Goal: Information Seeking & Learning: Learn about a topic

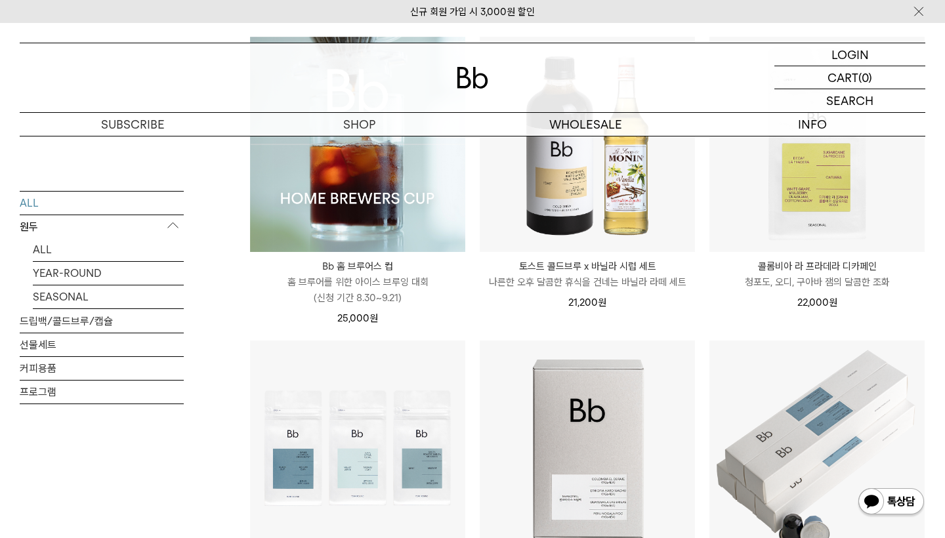
scroll to position [228, 0]
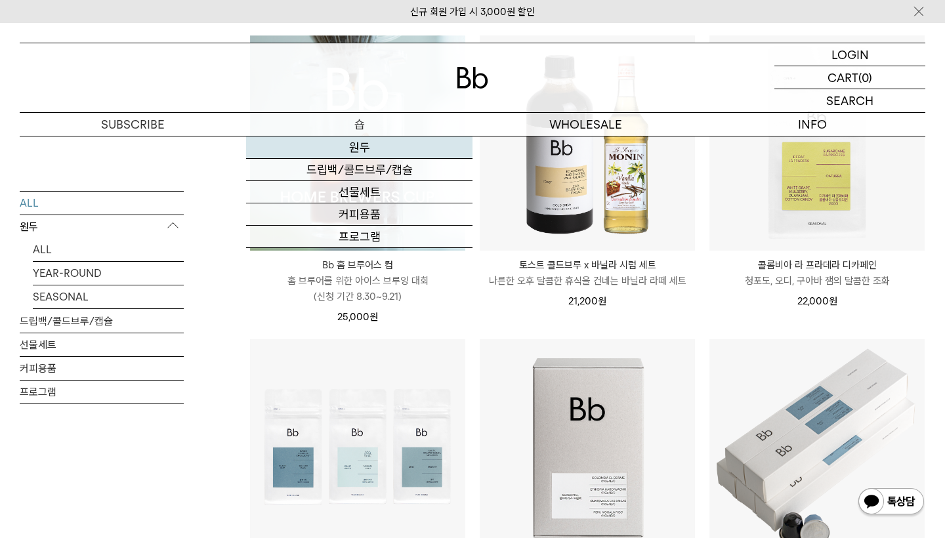
click at [354, 148] on link "원두" at bounding box center [359, 148] width 226 height 22
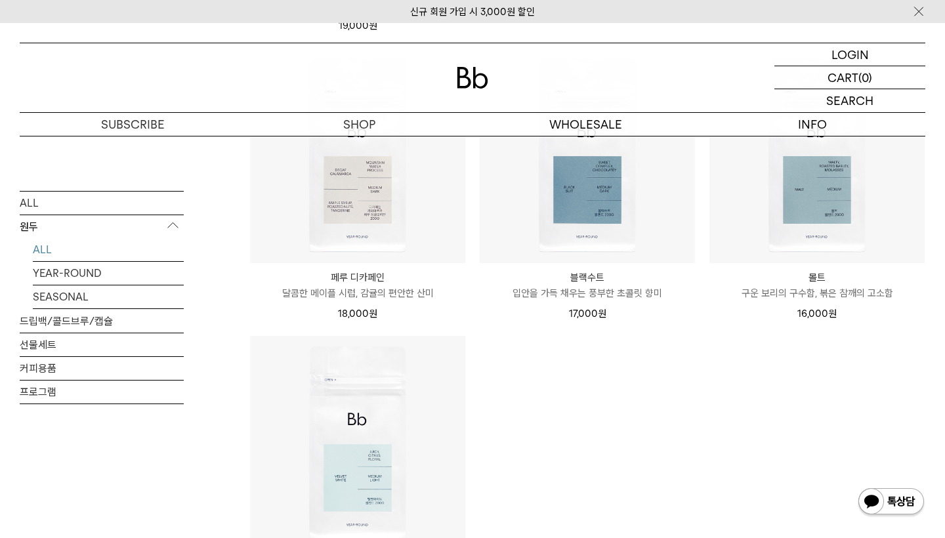
scroll to position [1045, 0]
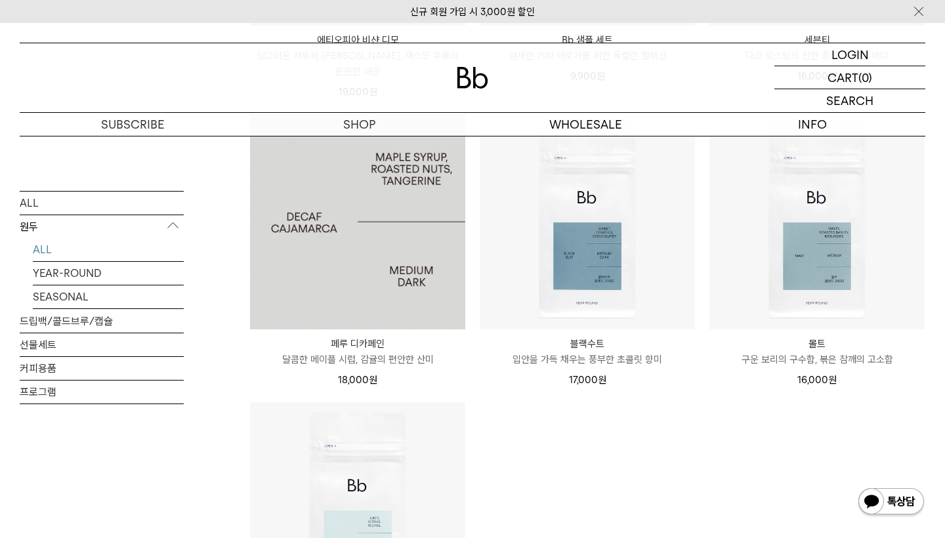
click at [331, 239] on img at bounding box center [357, 221] width 215 height 215
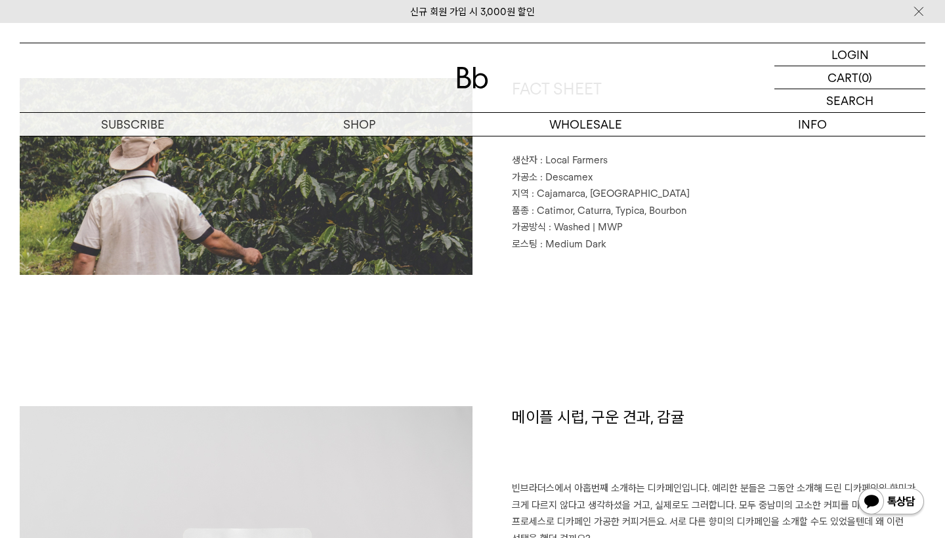
scroll to position [665, 0]
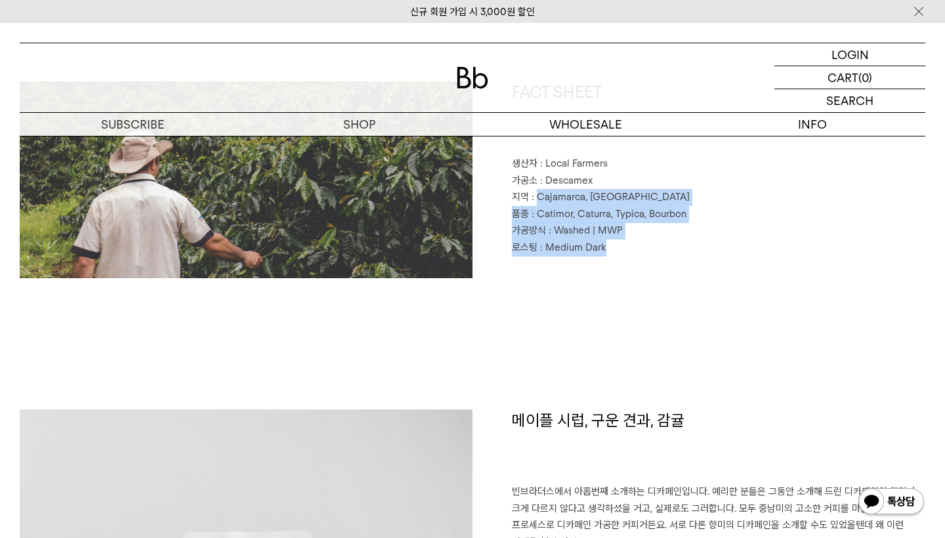
drag, startPoint x: 536, startPoint y: 198, endPoint x: 663, endPoint y: 243, distance: 135.4
click at [663, 243] on div "FACT SHEET 생산자 : Local Farmers 가공소 : Descamex 지역 : Cajamarca, Peru 품종 : Catimor…" at bounding box center [699, 179] width 453 height 197
click at [663, 243] on p "로스팅 : Medium Dark" at bounding box center [718, 248] width 413 height 17
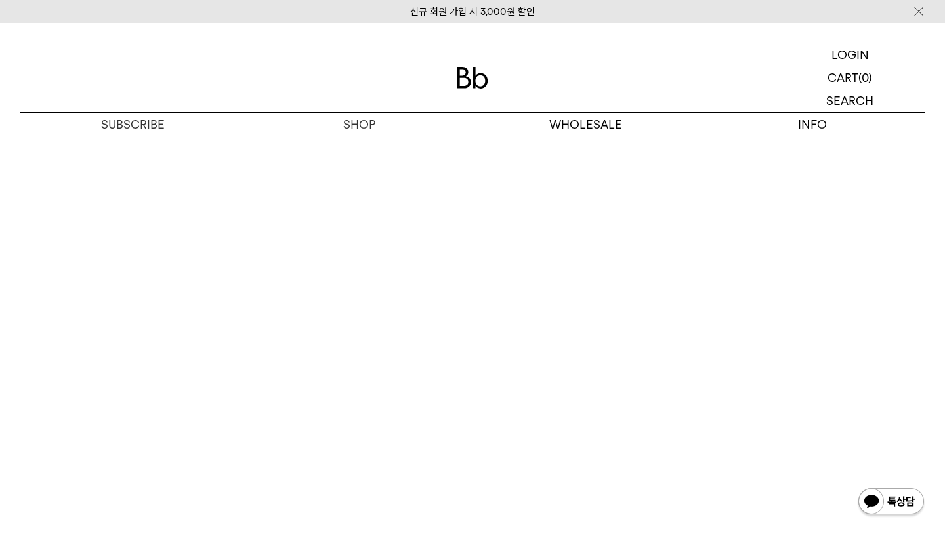
scroll to position [3296, 0]
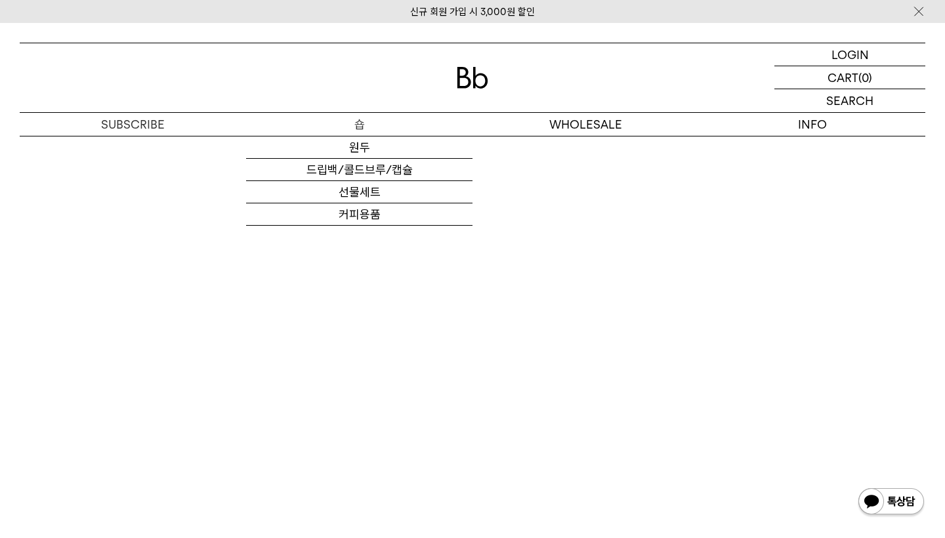
click at [371, 123] on p "숍" at bounding box center [359, 124] width 226 height 23
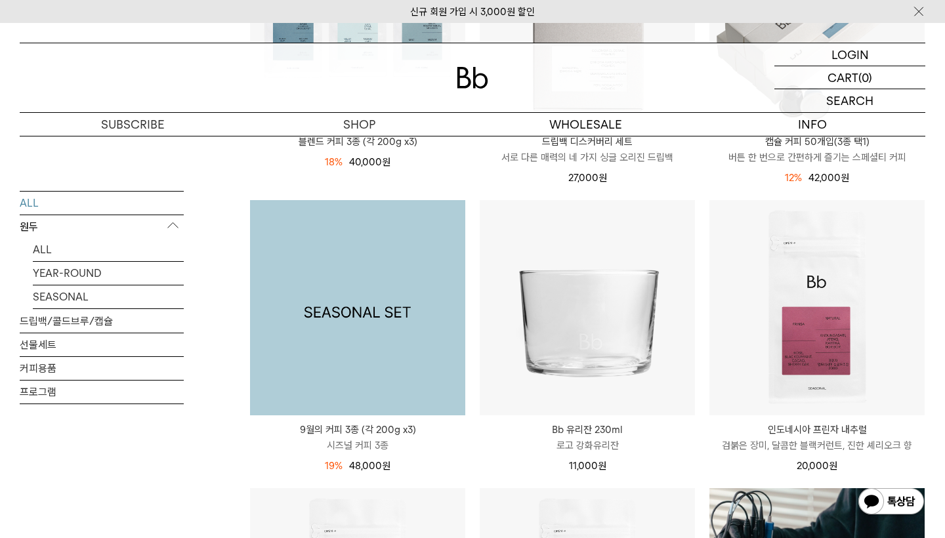
scroll to position [917, 0]
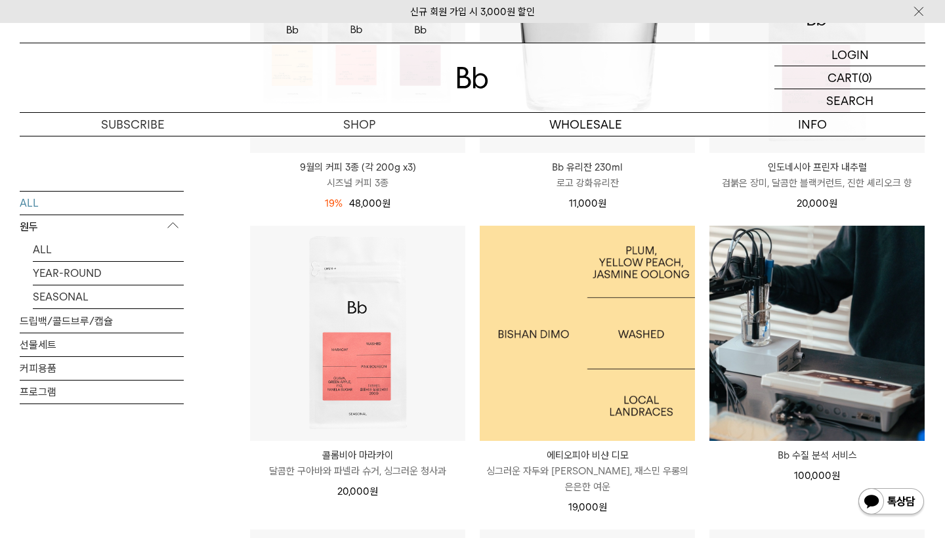
click at [532, 329] on img at bounding box center [587, 333] width 215 height 215
